Goal: Task Accomplishment & Management: Use online tool/utility

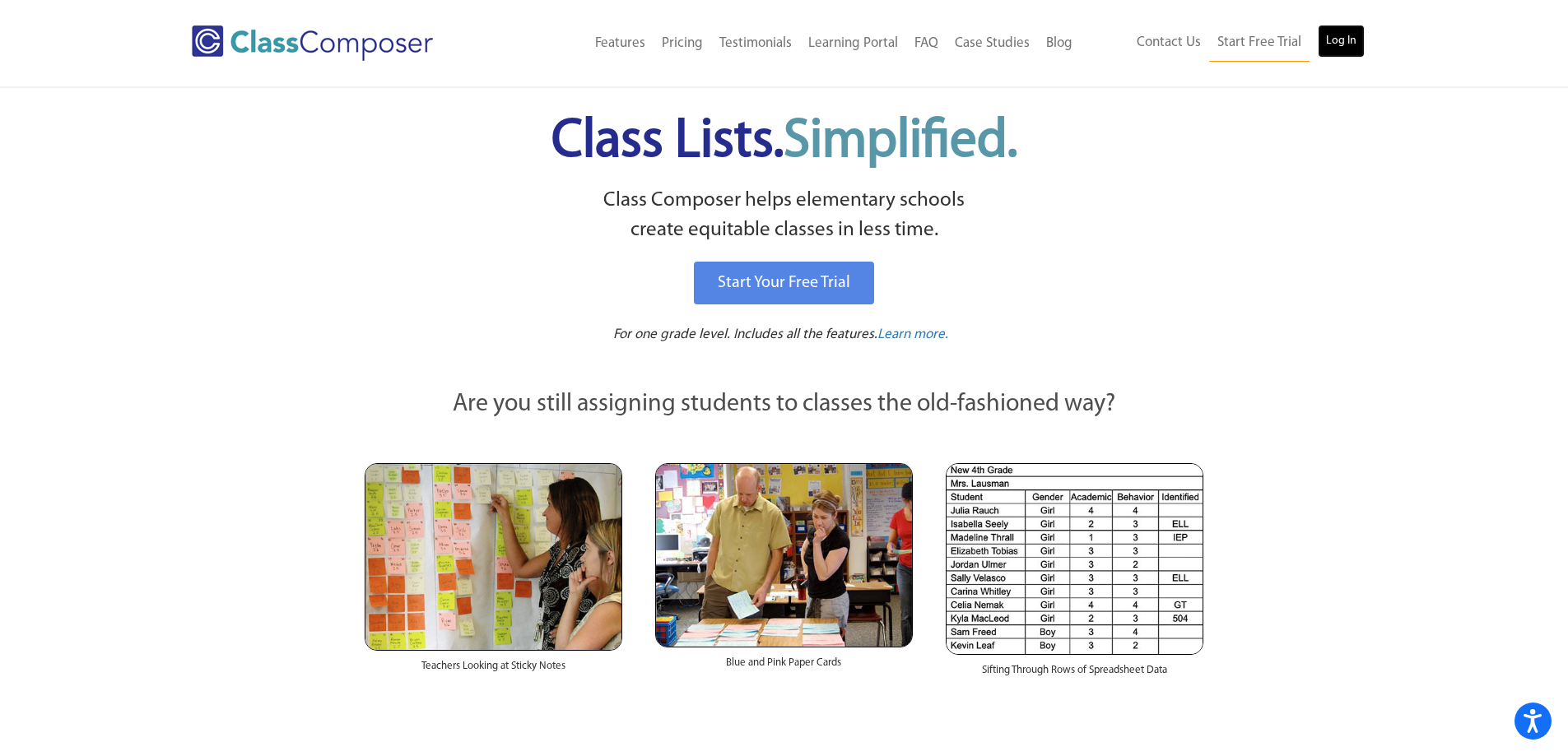
click at [1333, 45] on link "Log In" at bounding box center [1341, 40] width 47 height 32
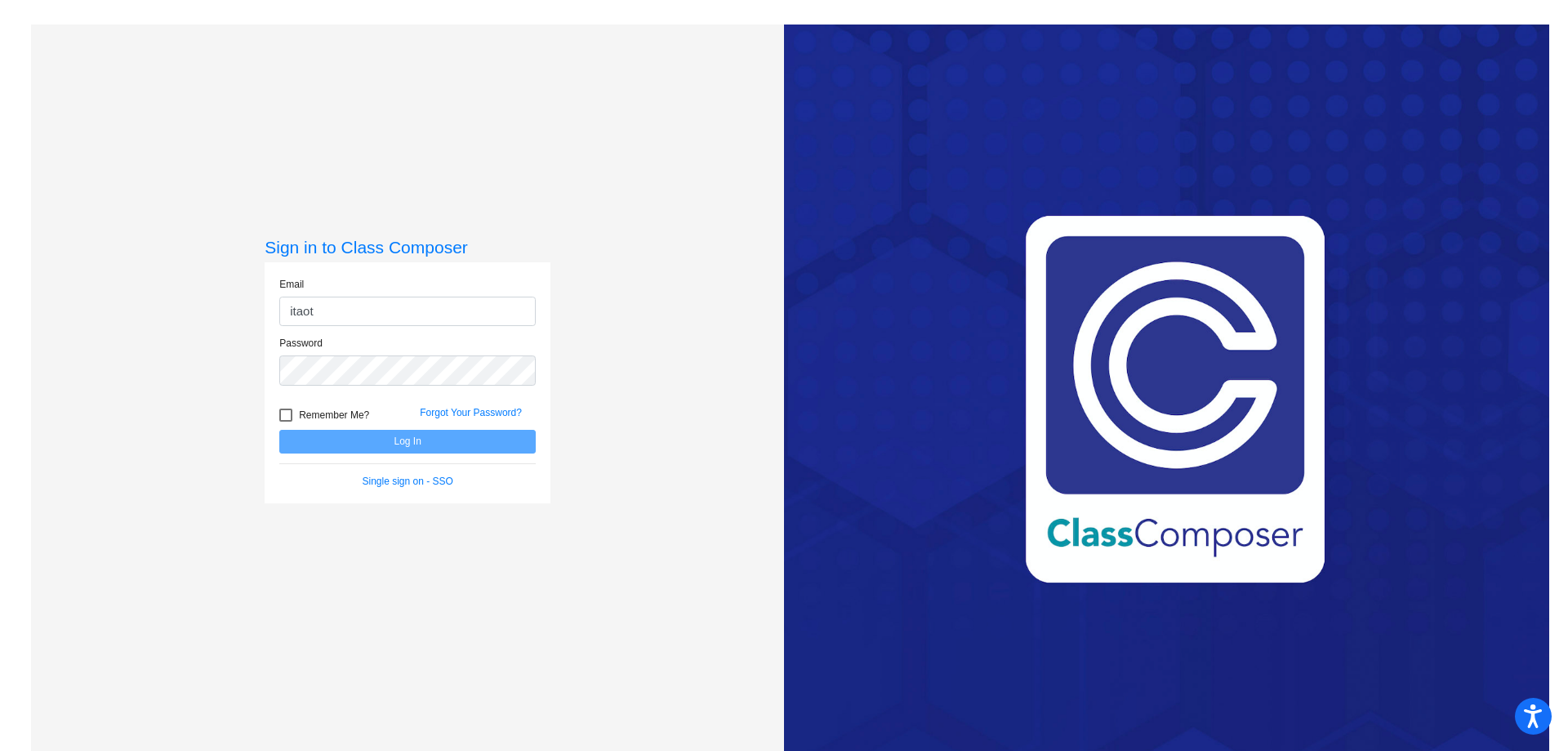
type input "itaot@platteco.k12.mo.us"
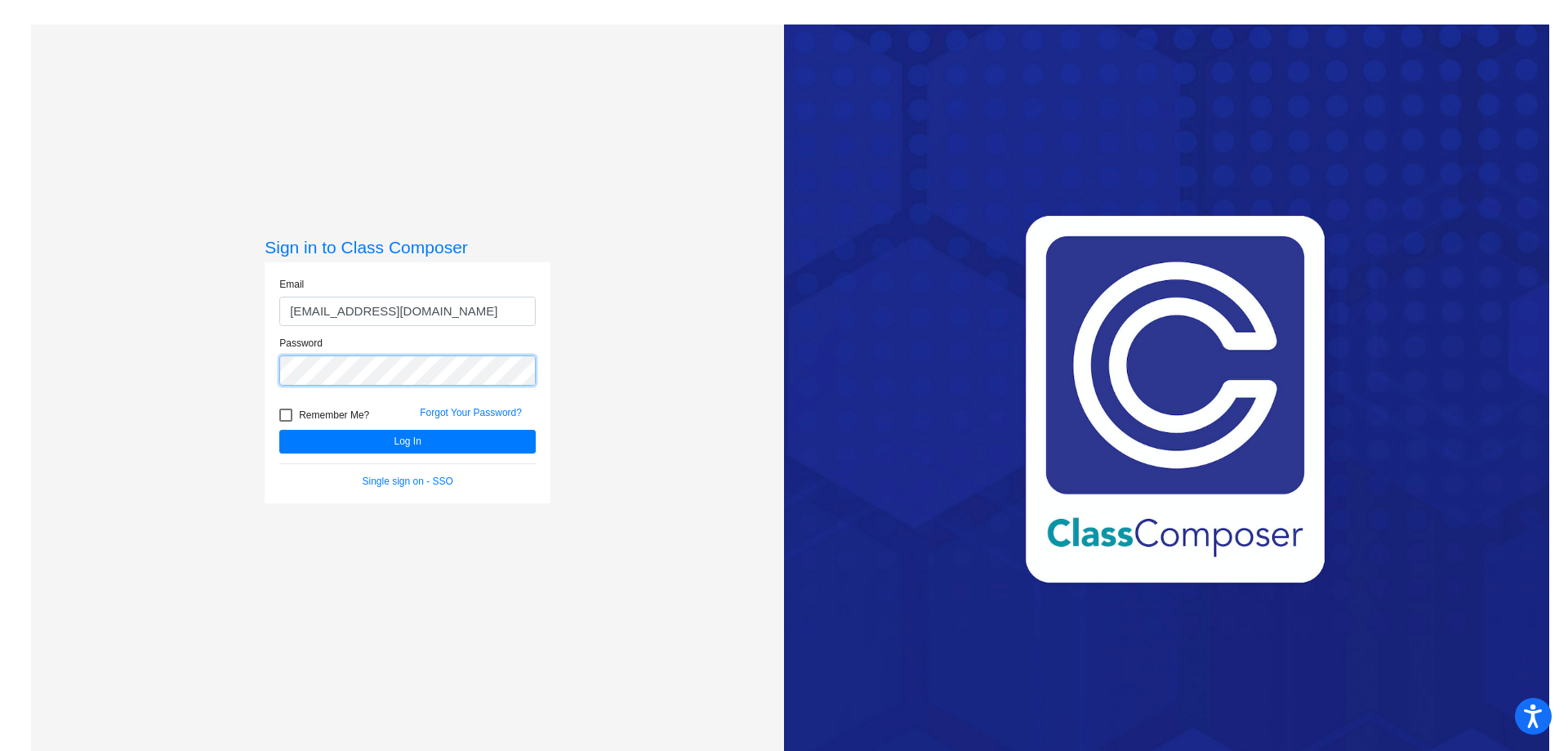
click at [279, 430] on button "Log In" at bounding box center [407, 441] width 257 height 23
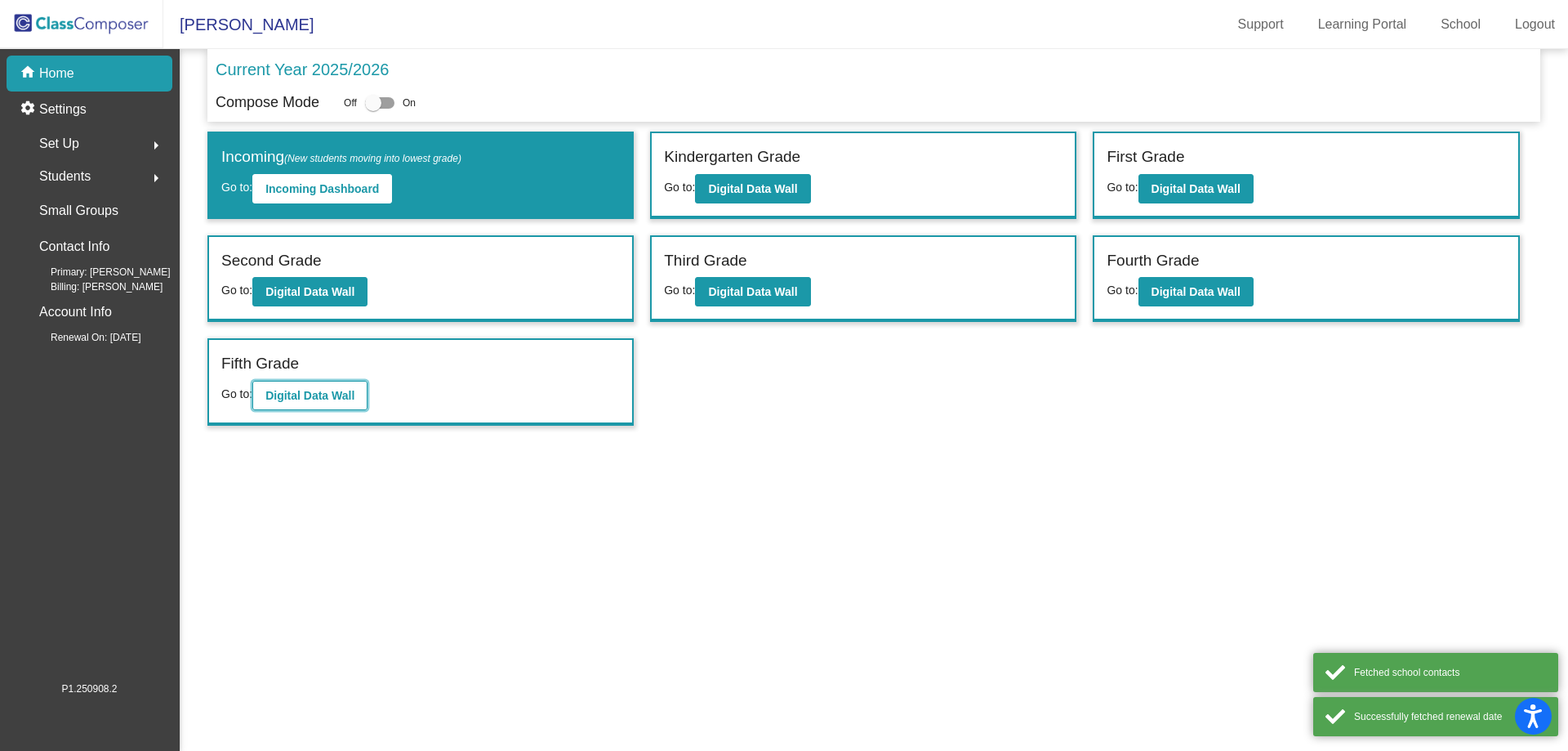
click at [299, 389] on b "Digital Data Wall" at bounding box center [309, 395] width 89 height 13
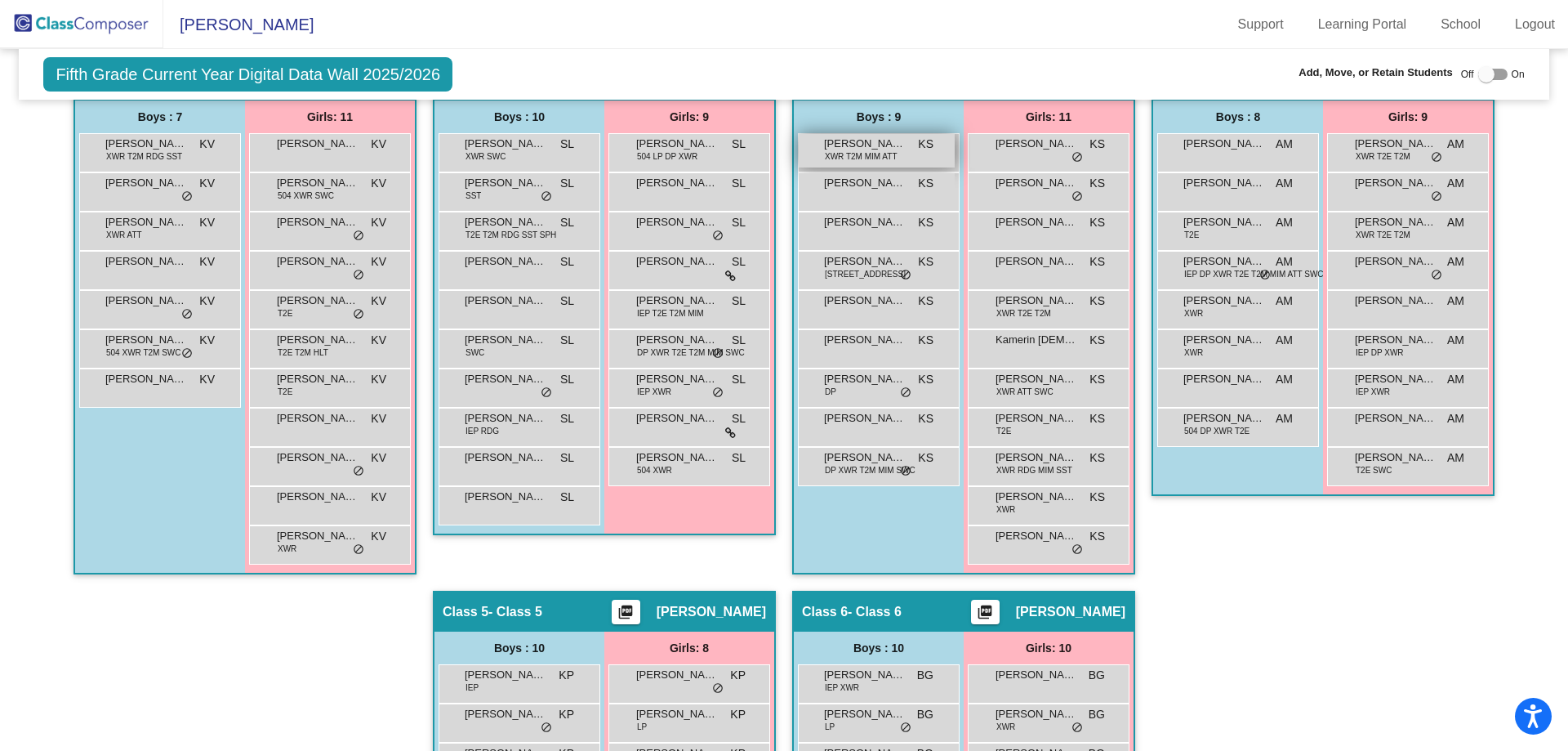
scroll to position [735, 0]
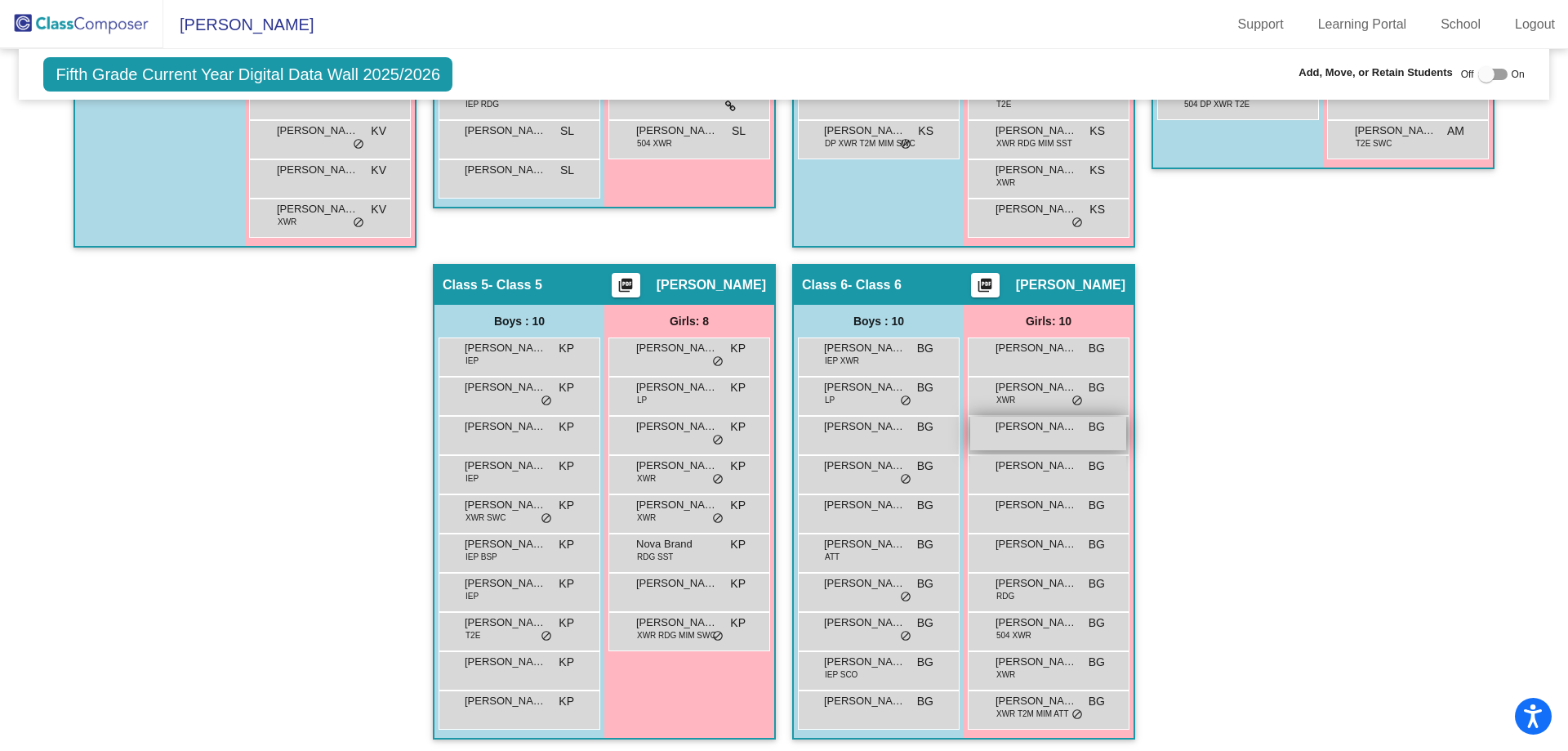
click at [1040, 439] on div "Annalecia Smith BG lock do_not_disturb_alt" at bounding box center [1049, 434] width 156 height 33
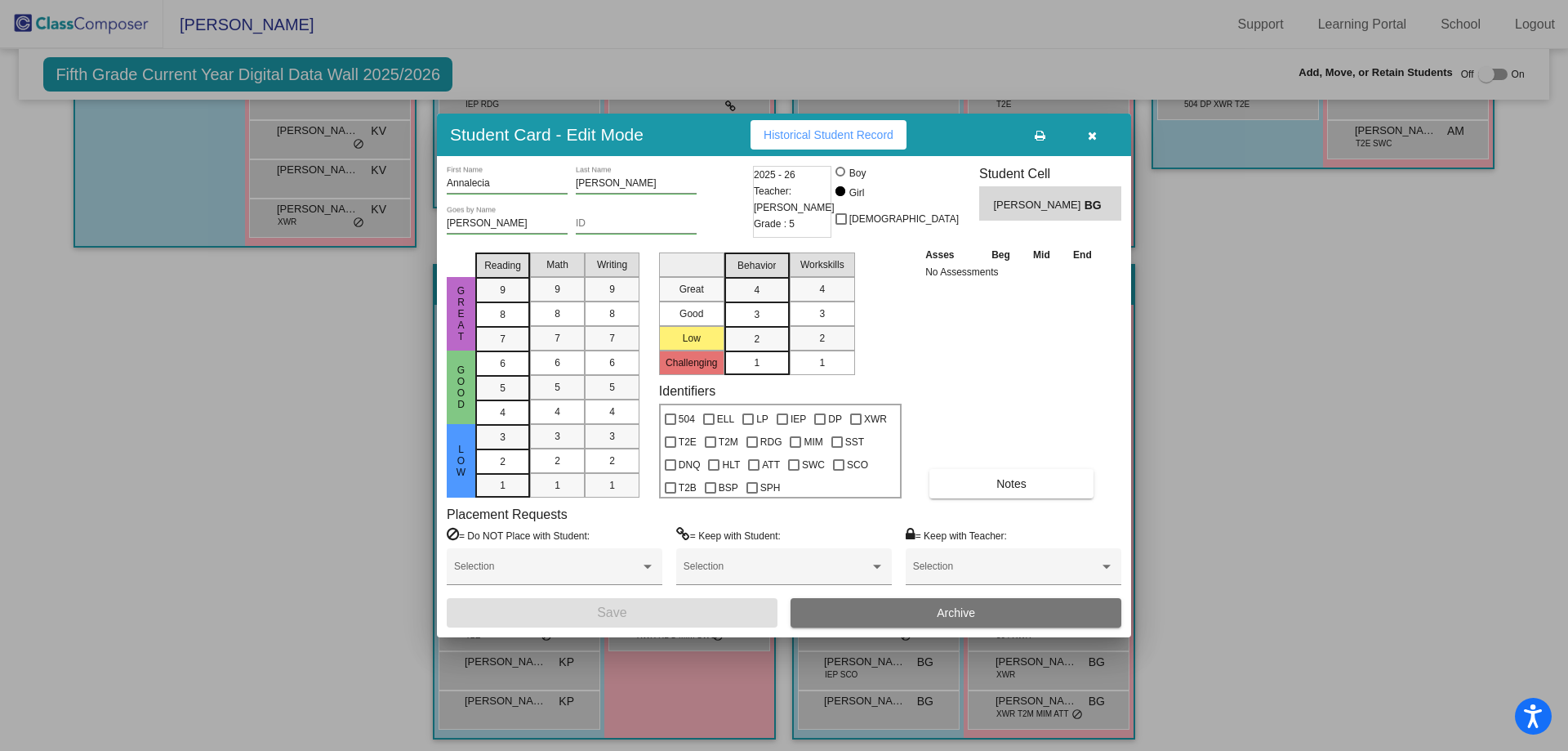
click at [940, 607] on span "Archive" at bounding box center [956, 612] width 38 height 13
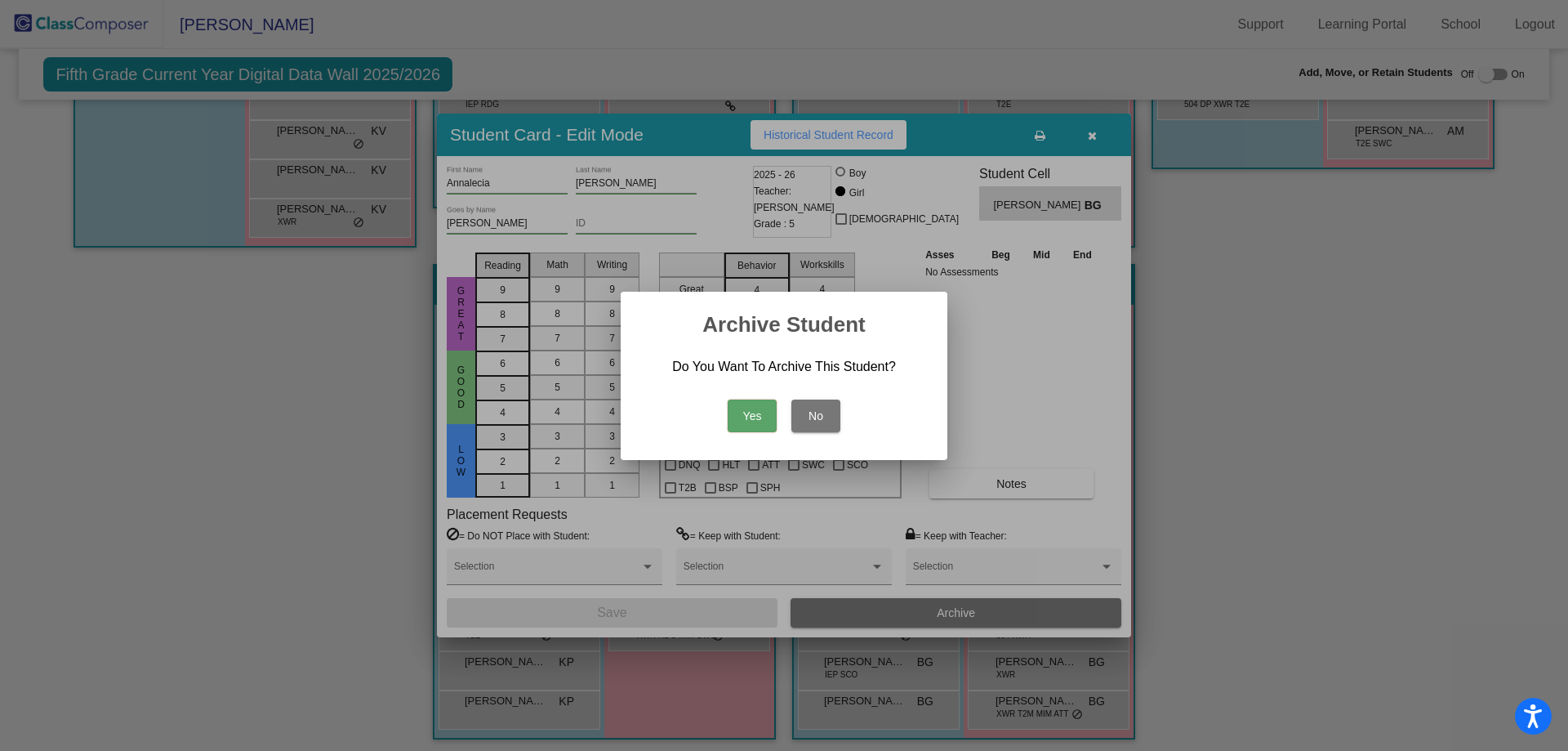
click at [751, 420] on button "Yes" at bounding box center [752, 415] width 49 height 32
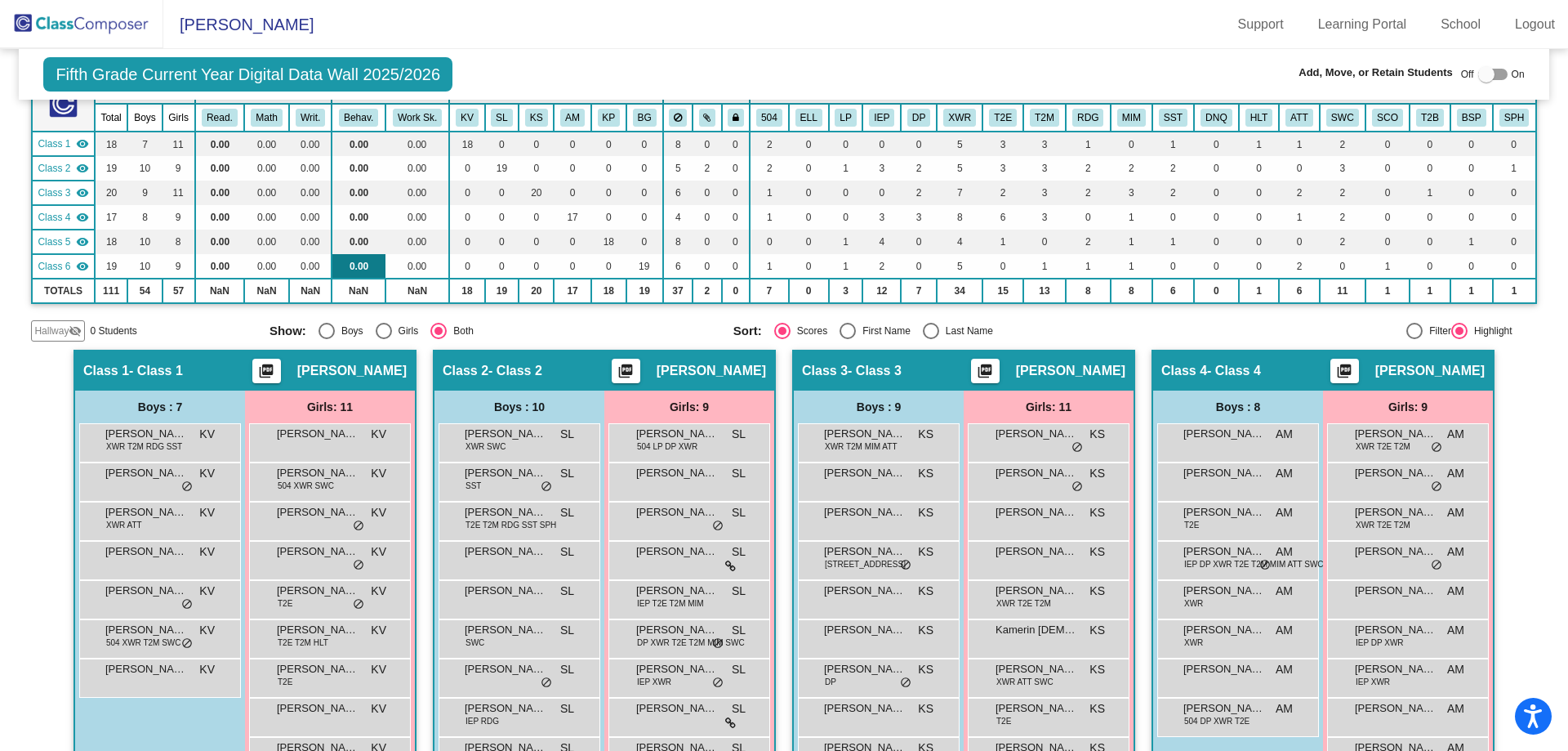
scroll to position [0, 0]
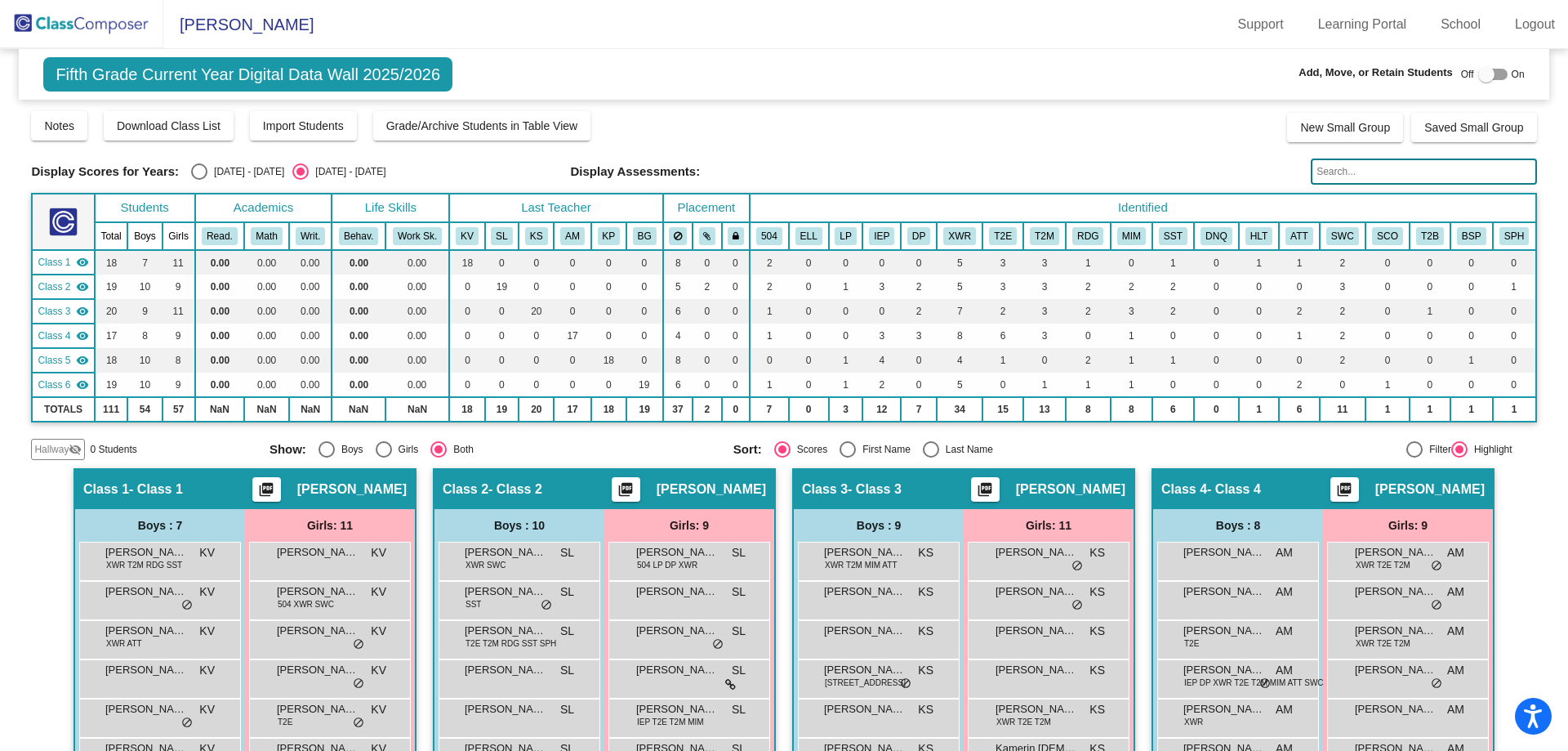
click at [134, 21] on img at bounding box center [81, 23] width 163 height 48
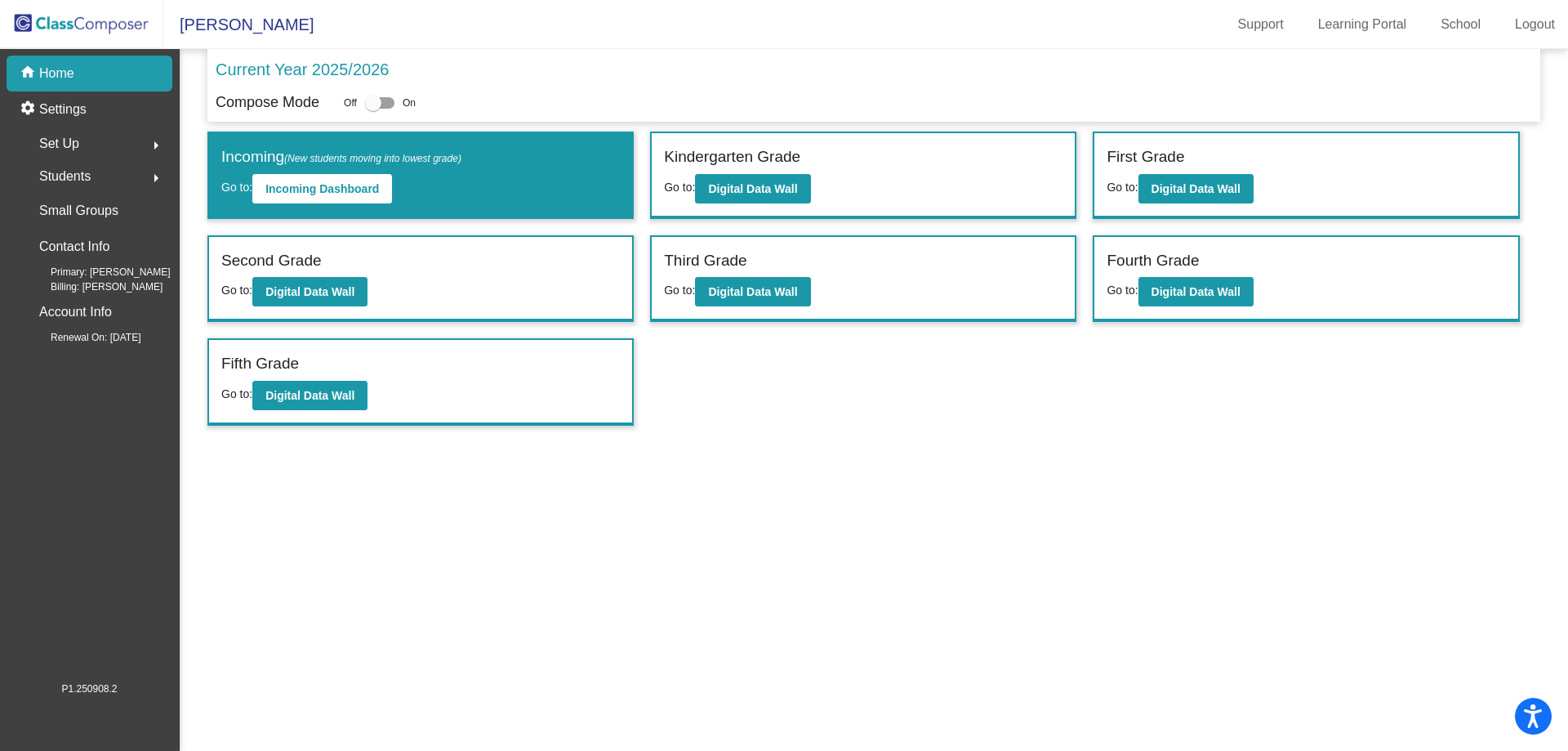
click at [101, 19] on img at bounding box center [81, 23] width 163 height 48
click at [1202, 184] on b "Digital Data Wall" at bounding box center [1196, 188] width 89 height 13
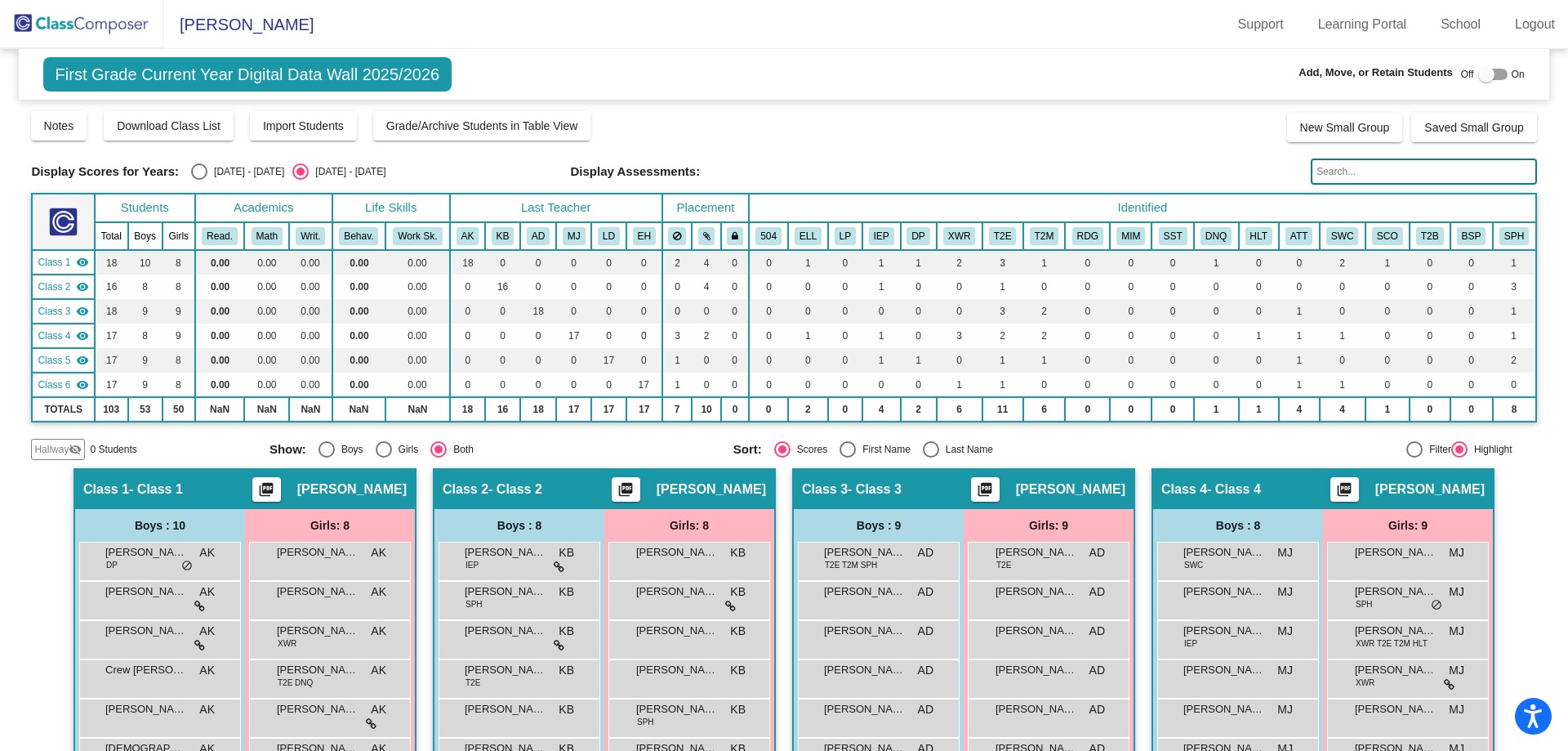
click at [1478, 76] on div at bounding box center [1486, 74] width 17 height 17
checkbox input "true"
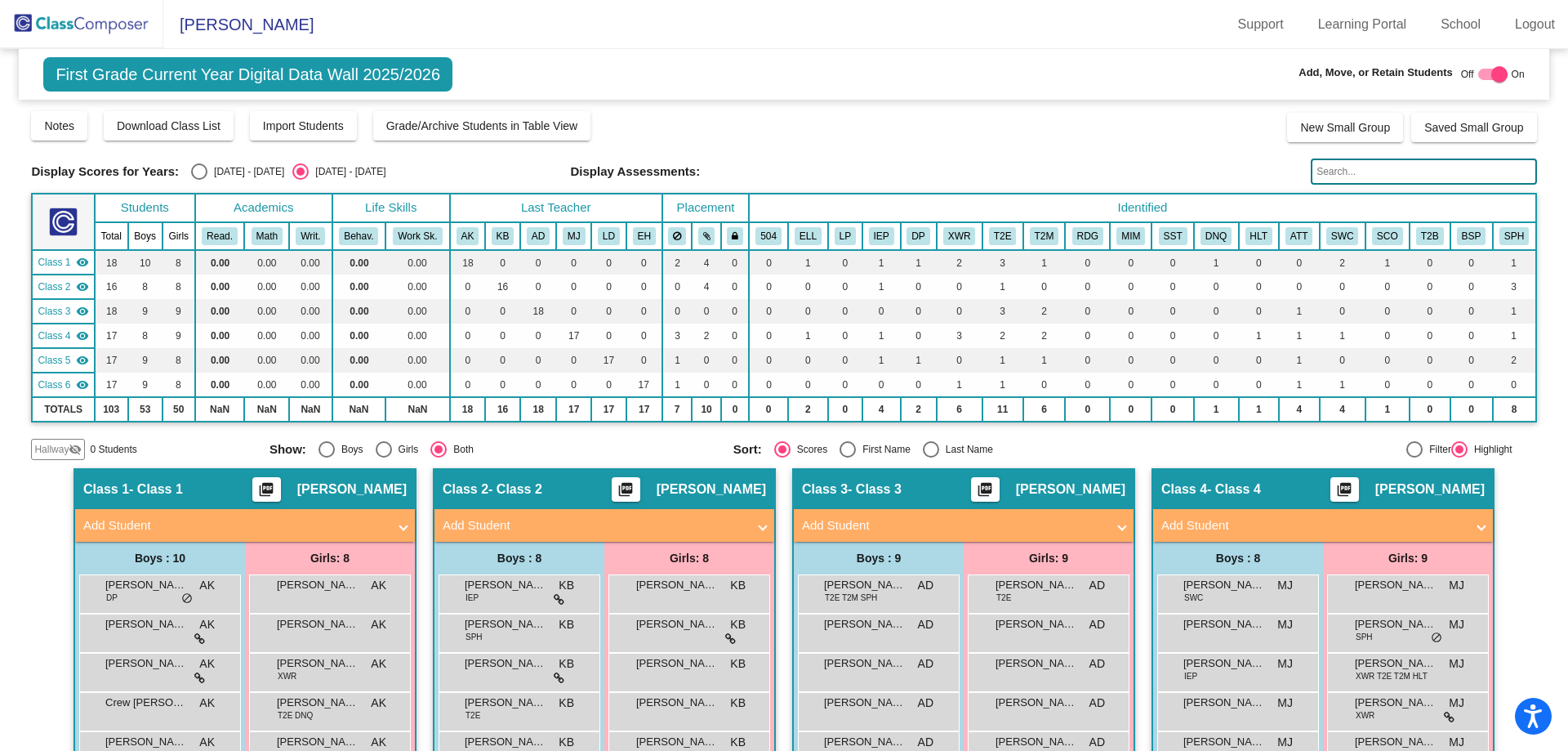
click at [53, 447] on span "Hallway" at bounding box center [51, 449] width 34 height 15
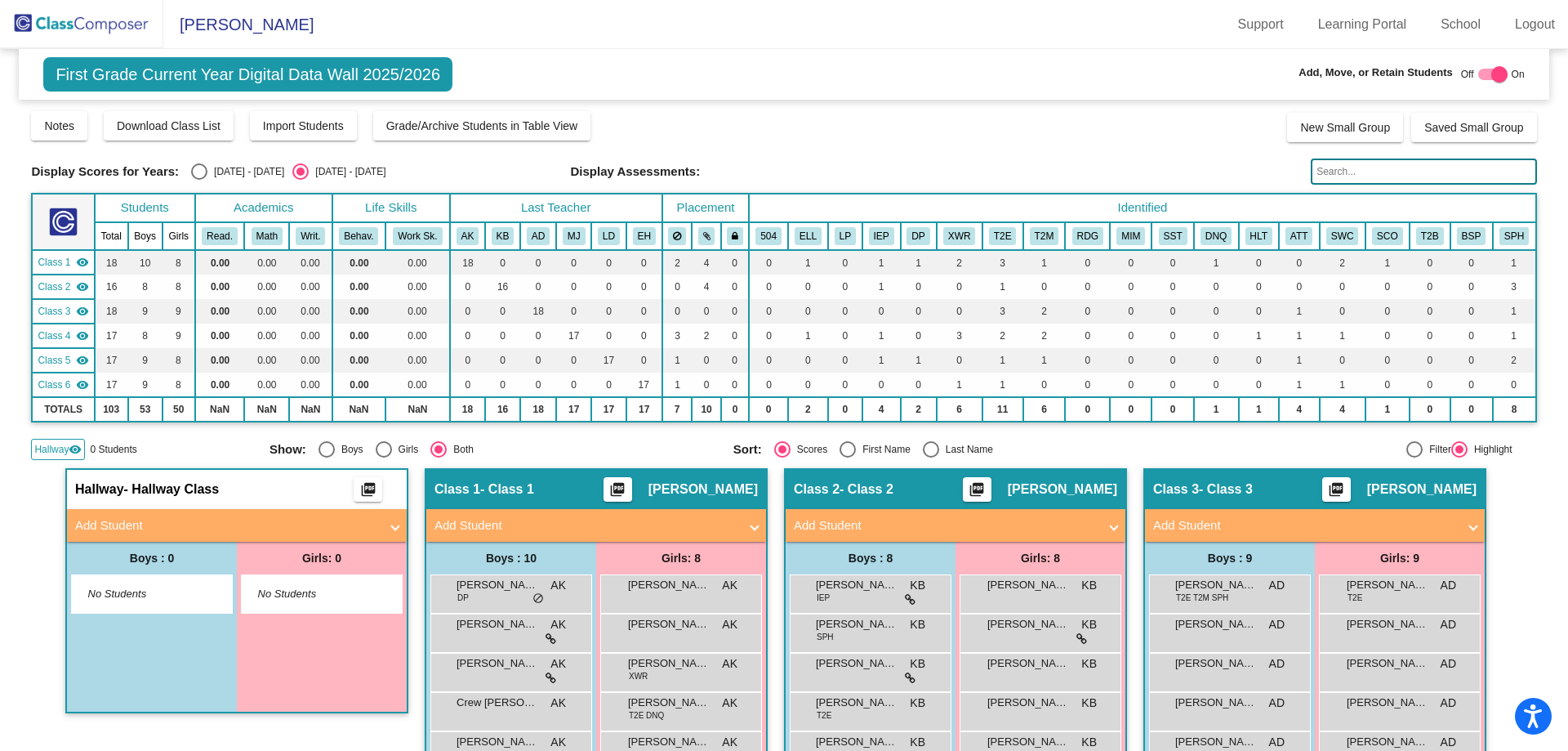
click at [226, 522] on mat-panel-title "Add Student" at bounding box center [227, 525] width 304 height 19
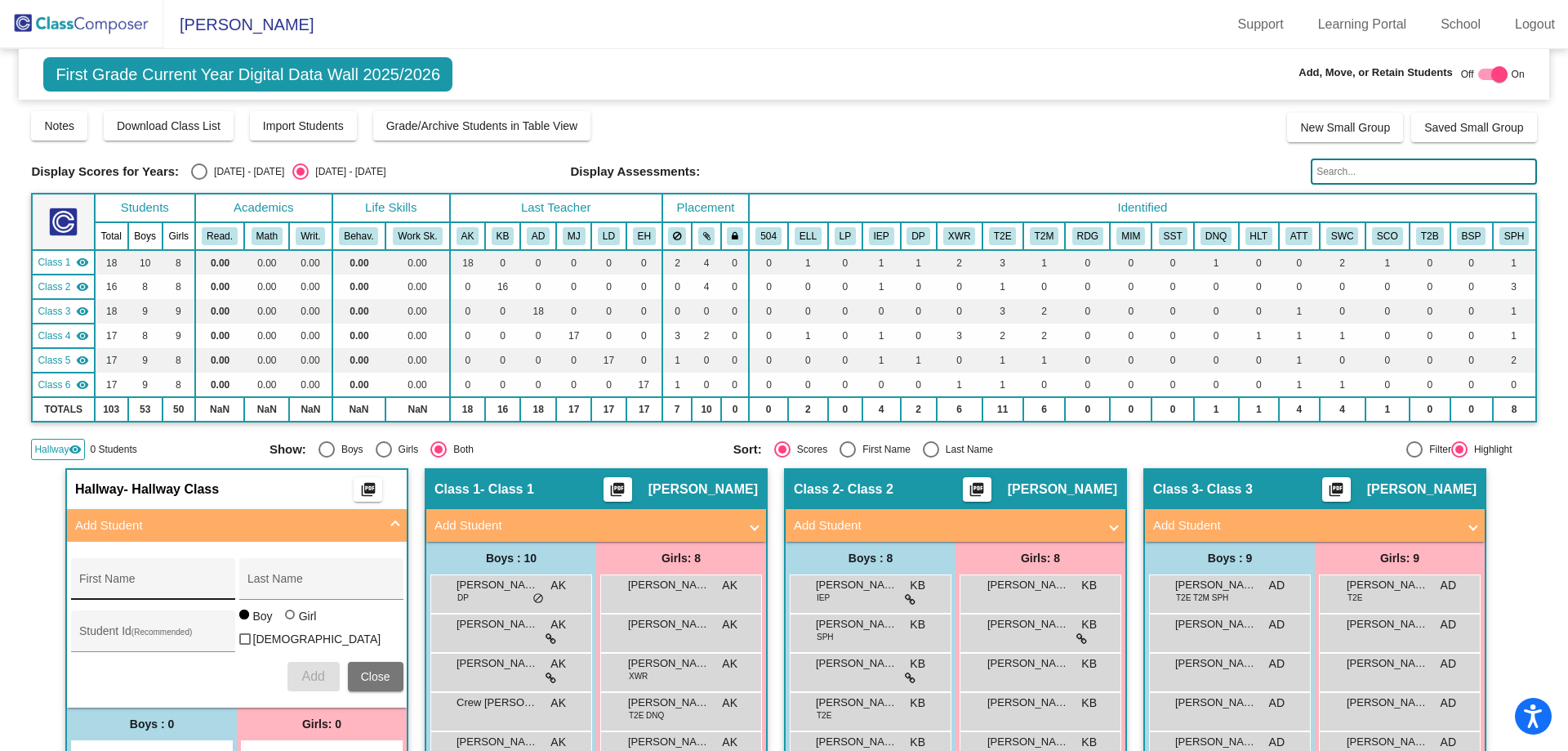
click at [158, 579] on div "First Name" at bounding box center [152, 584] width 147 height 33
type input "Olivia"
type input "Best-Moore"
click at [306, 674] on span "Add" at bounding box center [312, 676] width 22 height 14
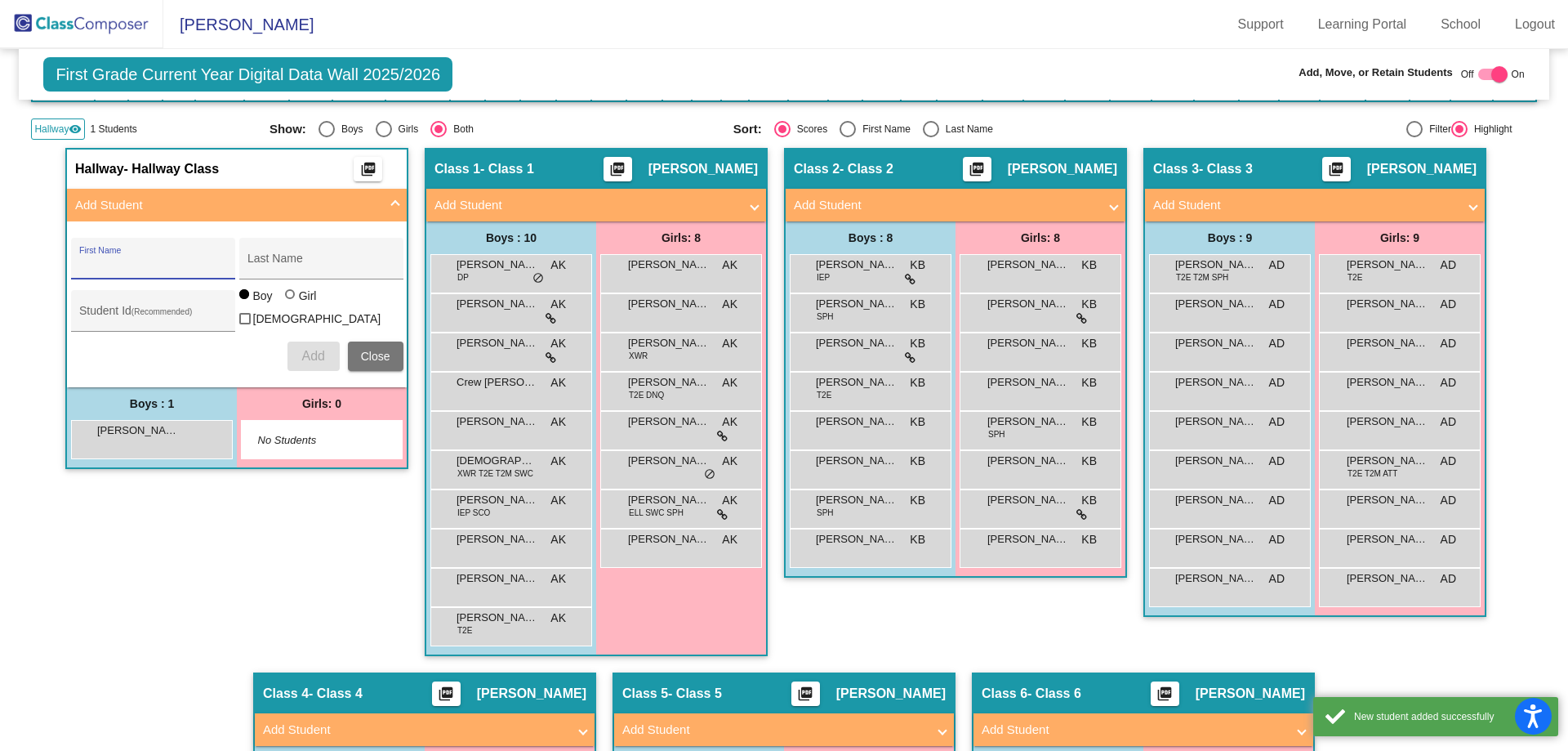
scroll to position [327, 0]
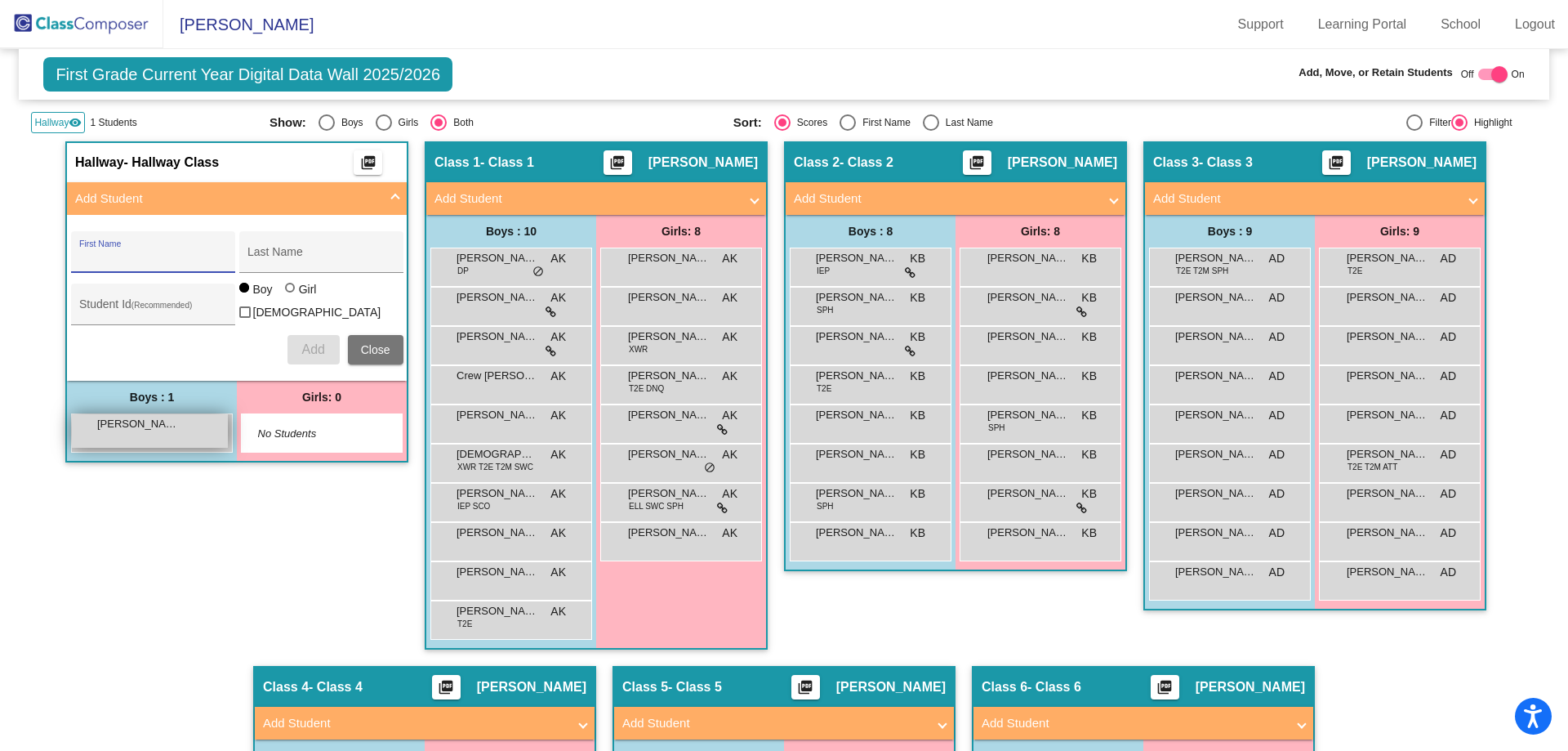
click at [190, 425] on div "Olivia Best-Moore lock do_not_disturb_alt" at bounding box center [150, 431] width 156 height 33
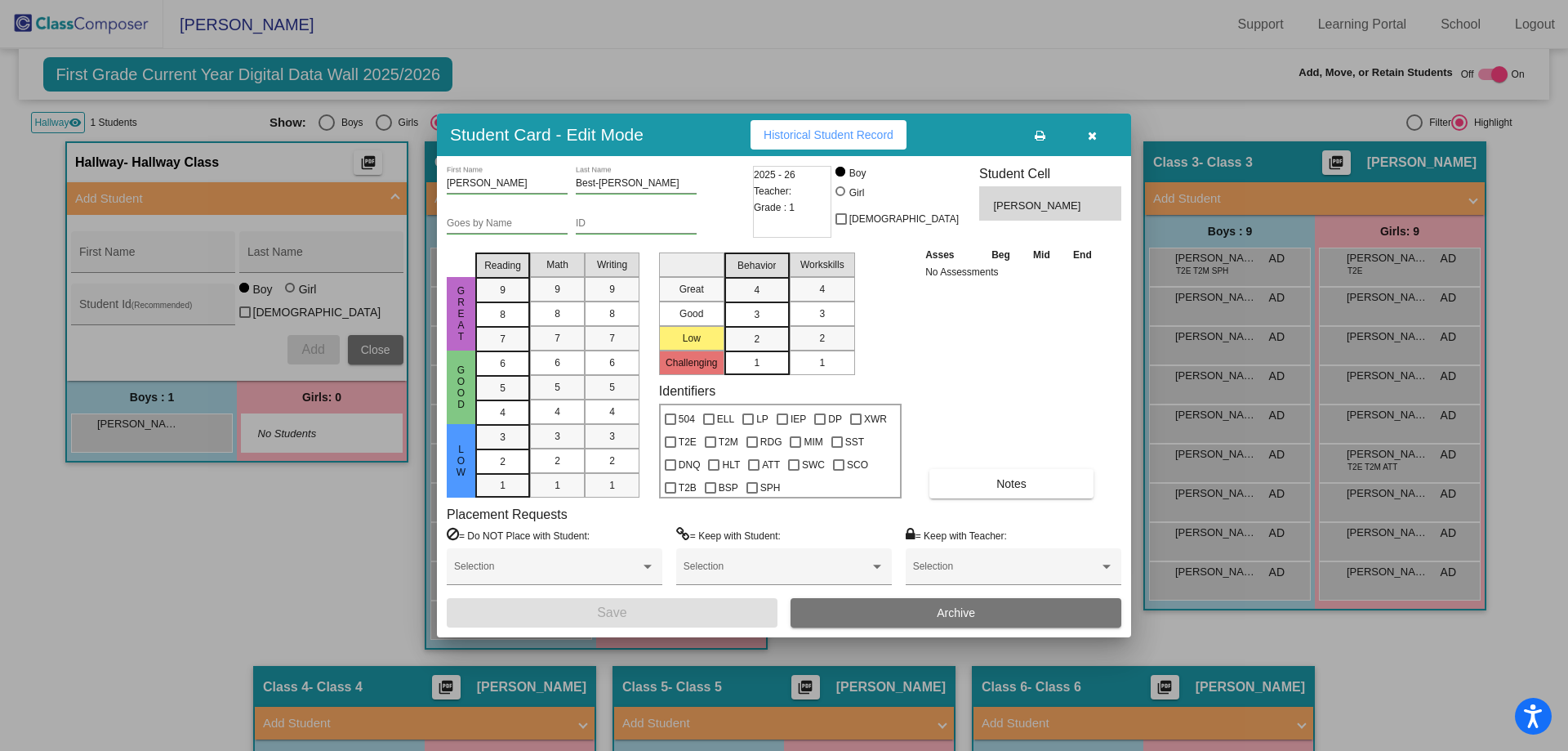
click at [846, 191] on div at bounding box center [841, 191] width 10 height 10
click at [843, 199] on input "Girl" at bounding box center [842, 199] width 1 height 1
radio input "true"
click at [665, 618] on button "Save" at bounding box center [612, 612] width 331 height 29
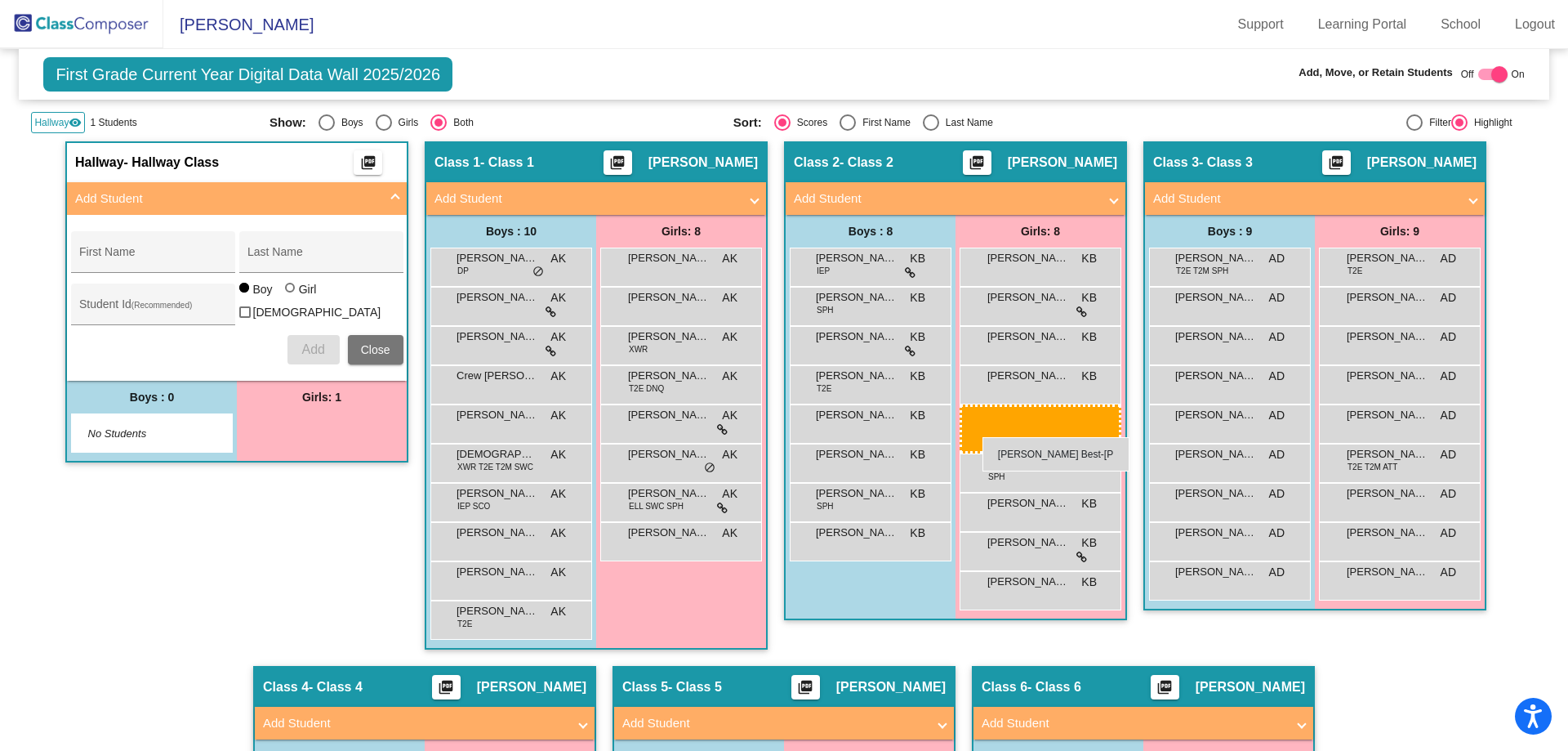
drag, startPoint x: 317, startPoint y: 432, endPoint x: 983, endPoint y: 438, distance: 666.0
